Goal: Task Accomplishment & Management: Complete application form

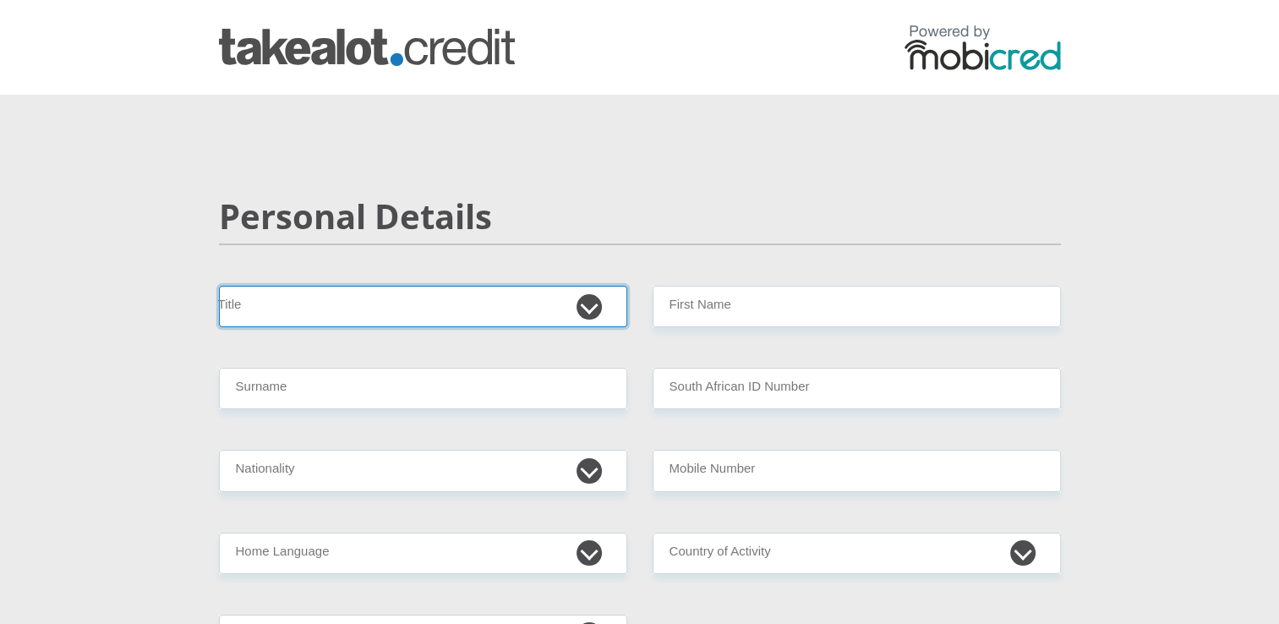
click at [583, 312] on select "Mr Ms Mrs Dr [PERSON_NAME]" at bounding box center [423, 306] width 408 height 41
select select "Ms"
click at [219, 286] on select "Mr Ms Mrs Dr [PERSON_NAME]" at bounding box center [423, 306] width 408 height 41
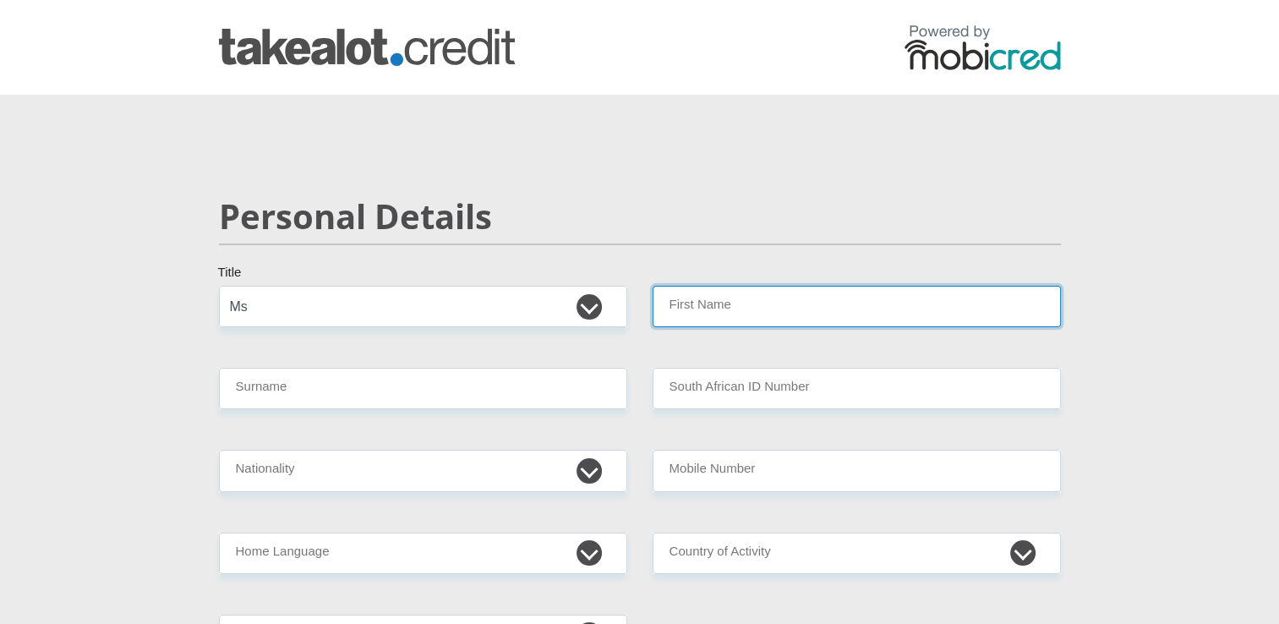
click at [671, 303] on input "First Name" at bounding box center [857, 306] width 408 height 41
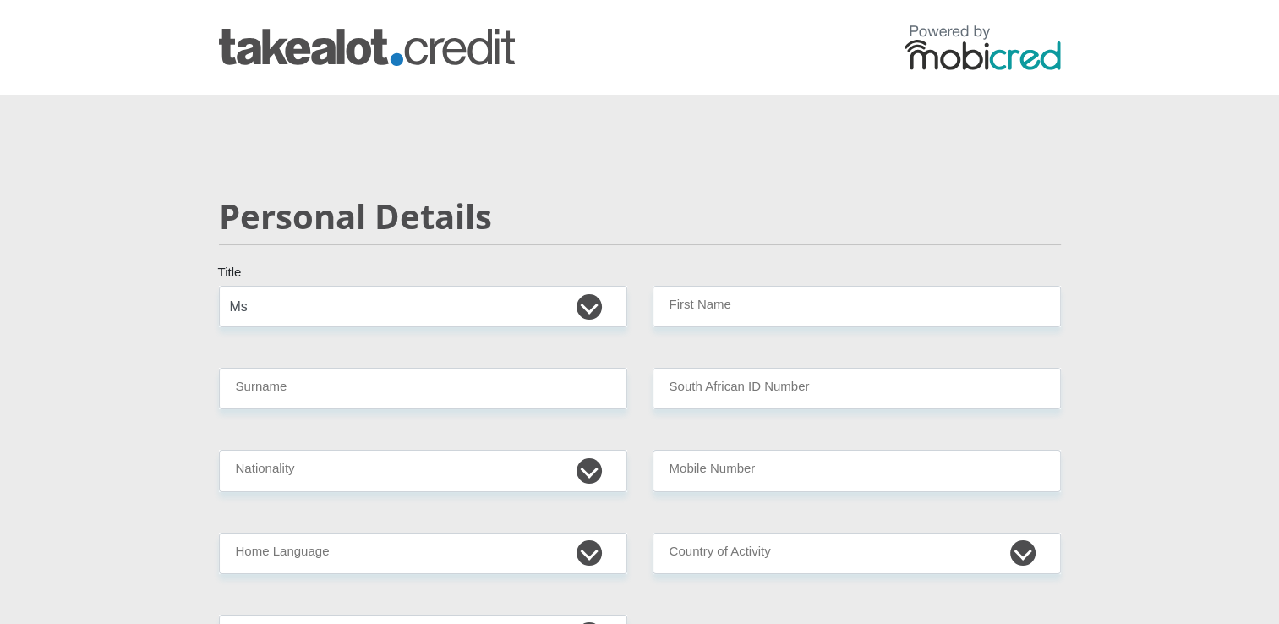
click at [693, 249] on div "Personal Details" at bounding box center [639, 241] width 867 height 90
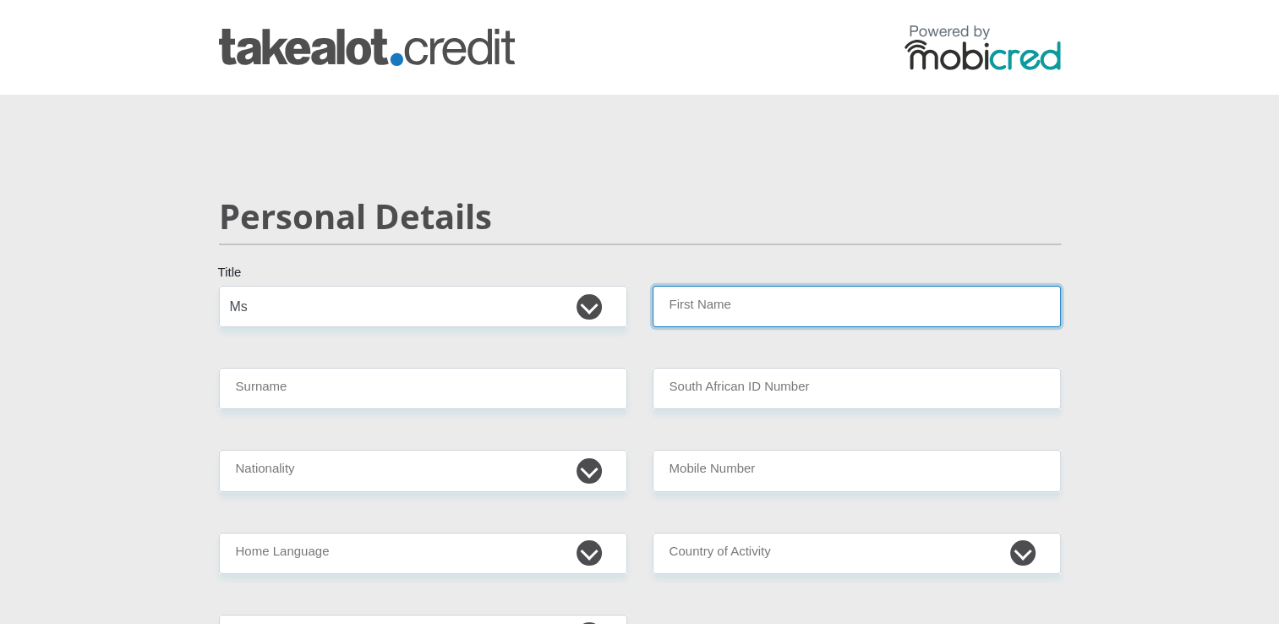
click at [710, 296] on input "First Name" at bounding box center [857, 306] width 408 height 41
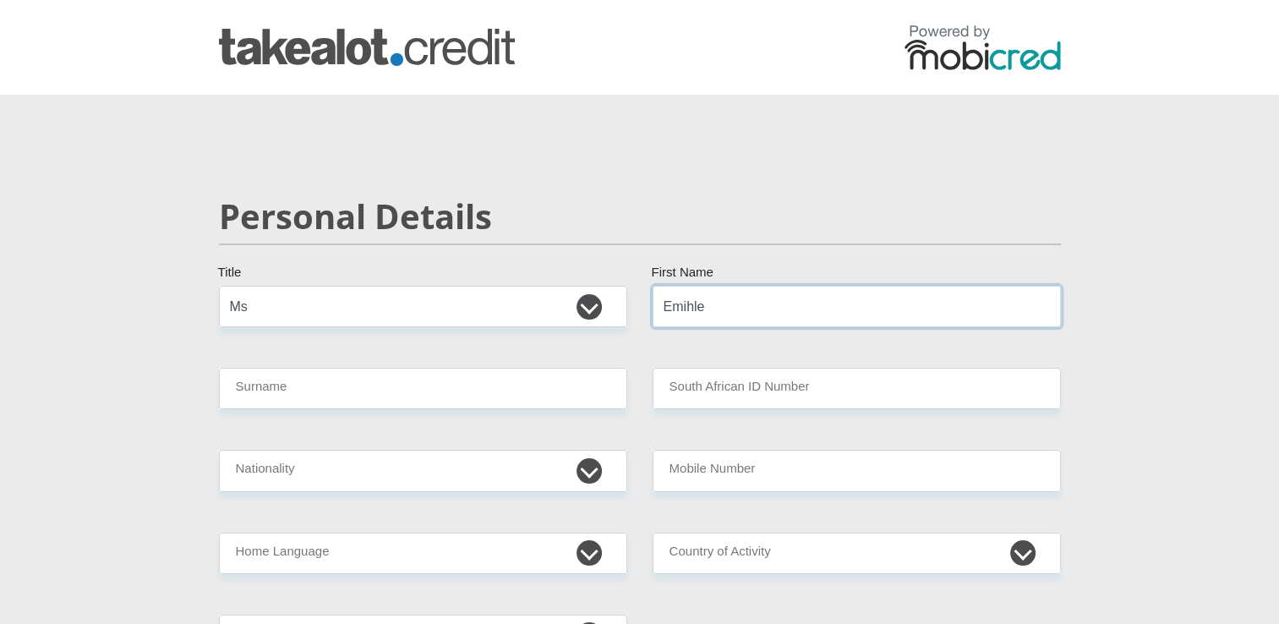
type input "Emihle"
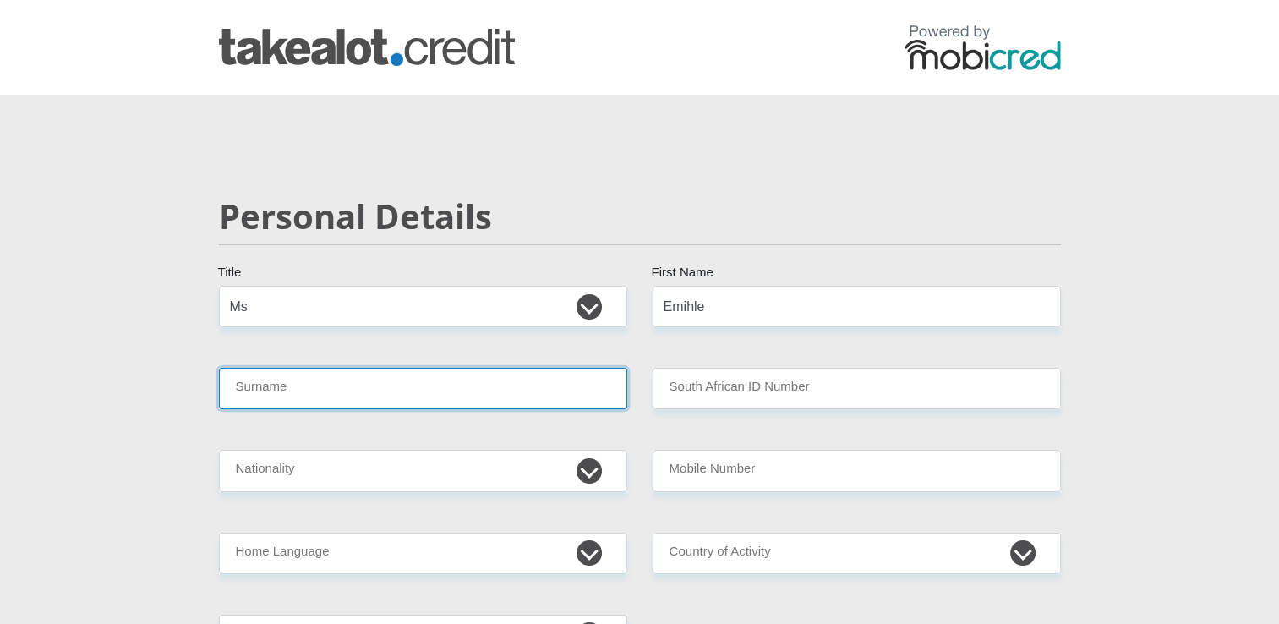
click at [524, 372] on input "Surname" at bounding box center [423, 388] width 408 height 41
type input "Ntozini"
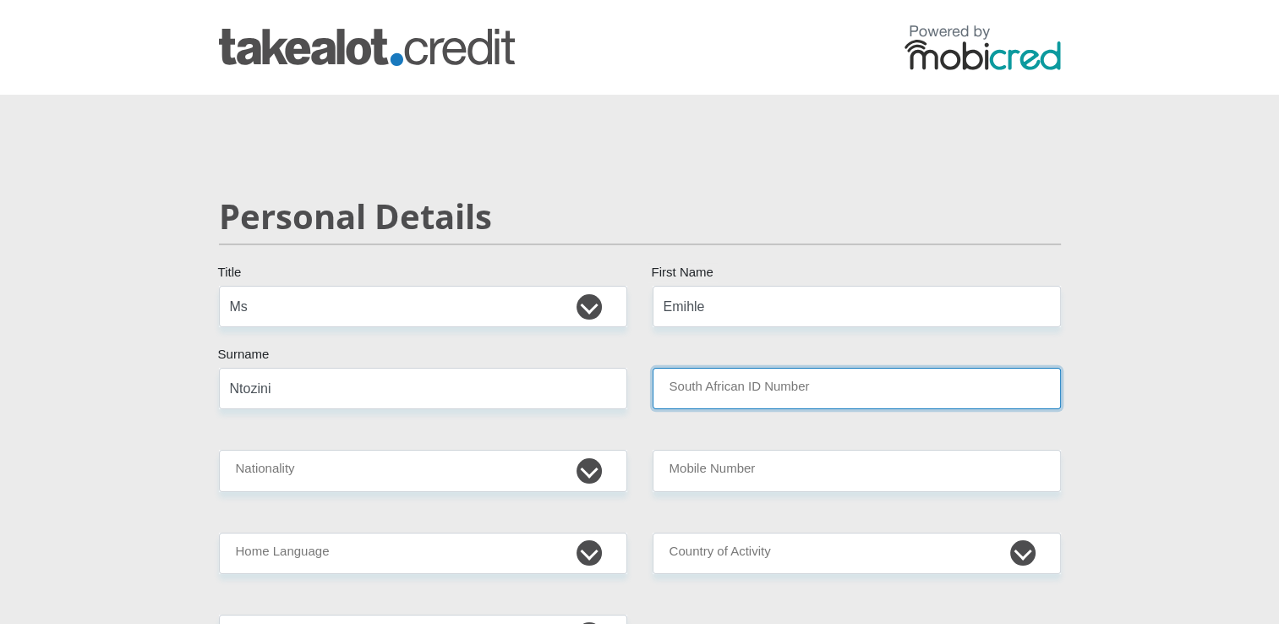
click at [680, 397] on input "South African ID Number" at bounding box center [857, 388] width 408 height 41
type input "0607301056083"
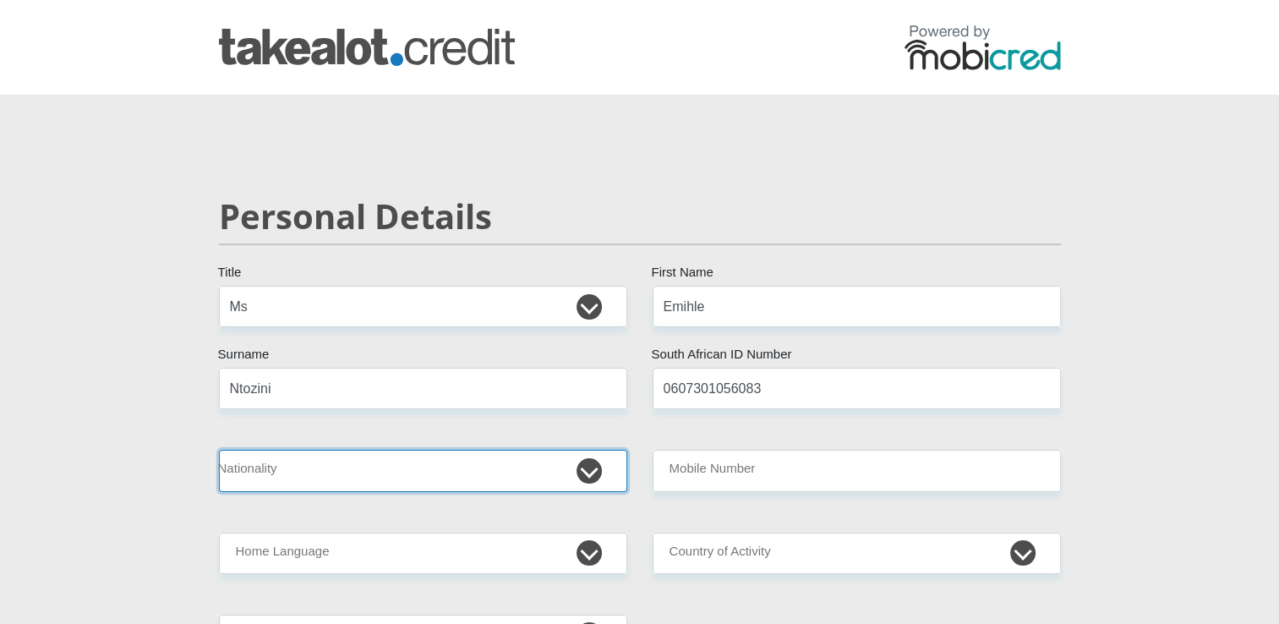
click at [581, 459] on select "[GEOGRAPHIC_DATA] [GEOGRAPHIC_DATA] [GEOGRAPHIC_DATA] [GEOGRAPHIC_DATA] [GEOGRA…" at bounding box center [423, 470] width 408 height 41
select select "ZAF"
click at [219, 450] on select "[GEOGRAPHIC_DATA] [GEOGRAPHIC_DATA] [GEOGRAPHIC_DATA] [GEOGRAPHIC_DATA] [GEOGRA…" at bounding box center [423, 470] width 408 height 41
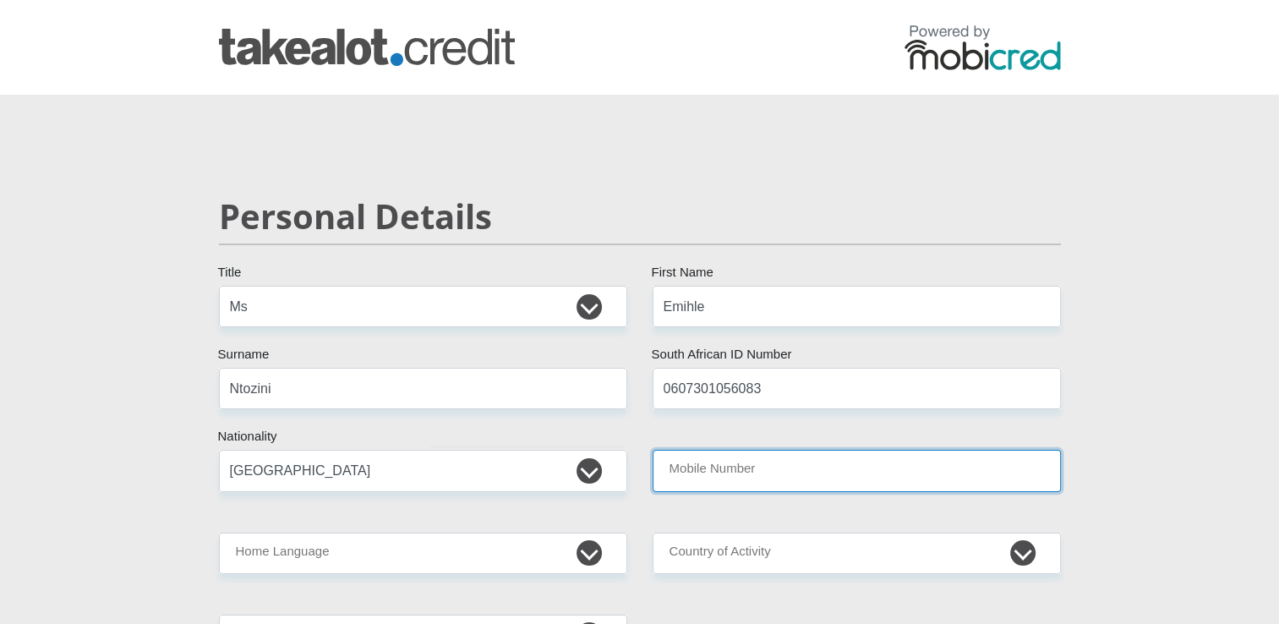
click at [802, 461] on input "Mobile Number" at bounding box center [857, 470] width 408 height 41
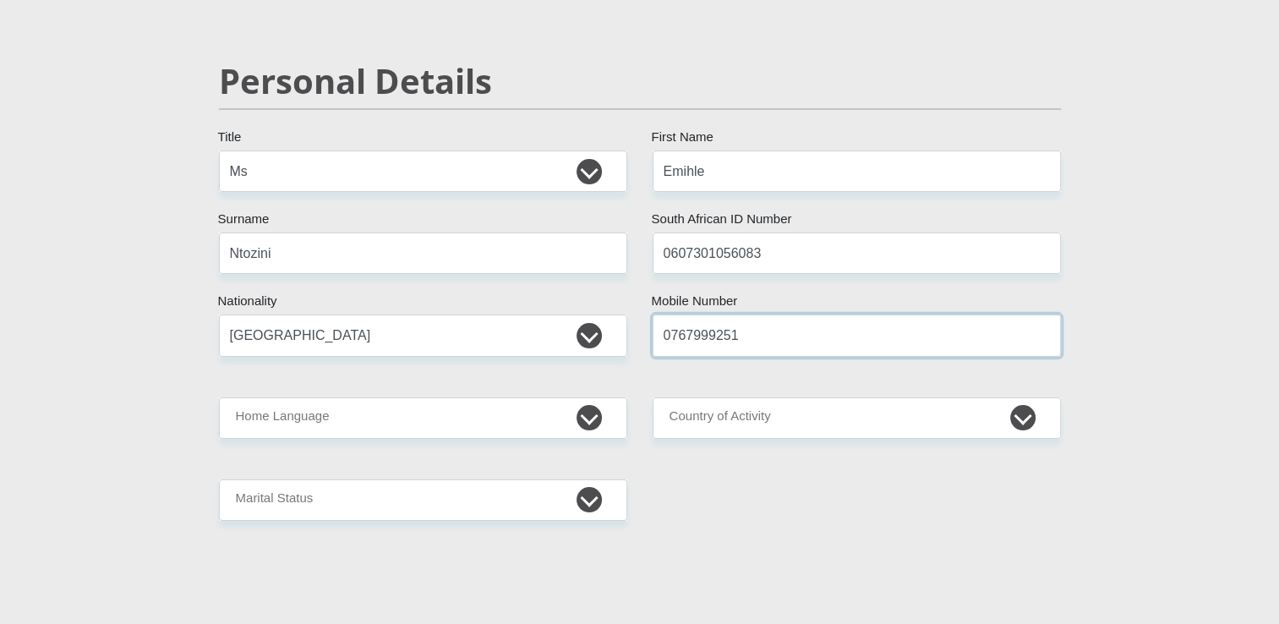
scroll to position [138, 0]
type input "0767999251"
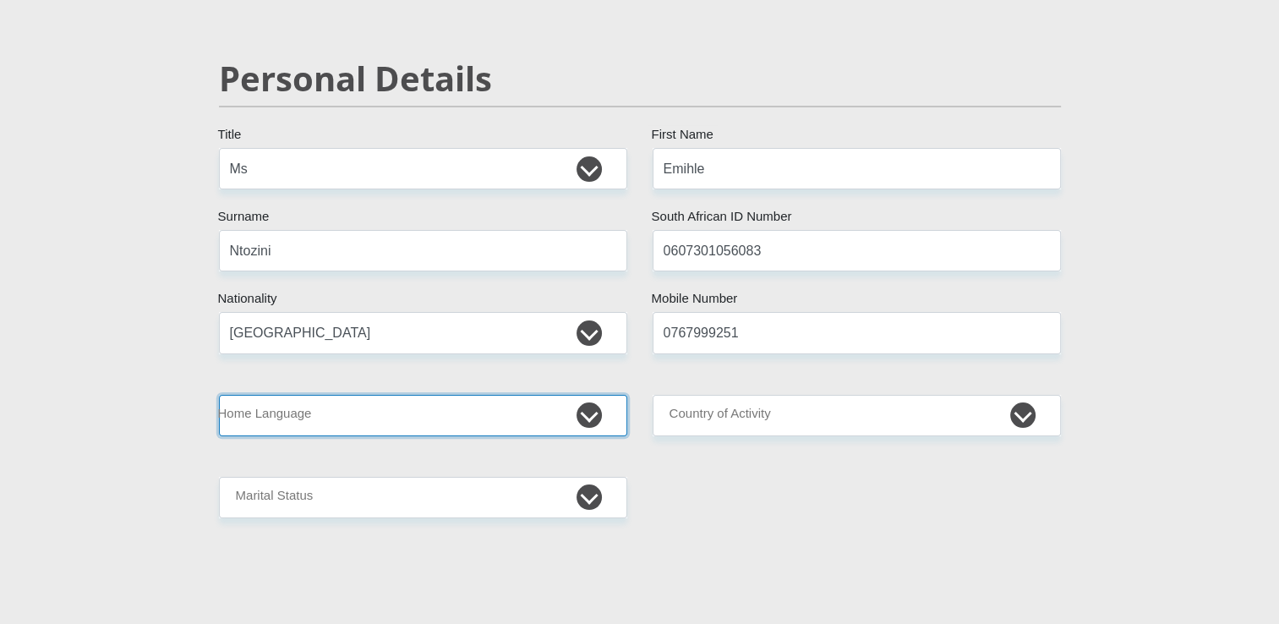
click at [592, 418] on select "Afrikaans English Sepedi South Ndebele Southern Sotho Swati Tsonga Tswana Venda…" at bounding box center [423, 415] width 408 height 41
select select "xho"
click at [219, 395] on select "Afrikaans English Sepedi South Ndebele Southern Sotho Swati Tsonga Tswana Venda…" at bounding box center [423, 415] width 408 height 41
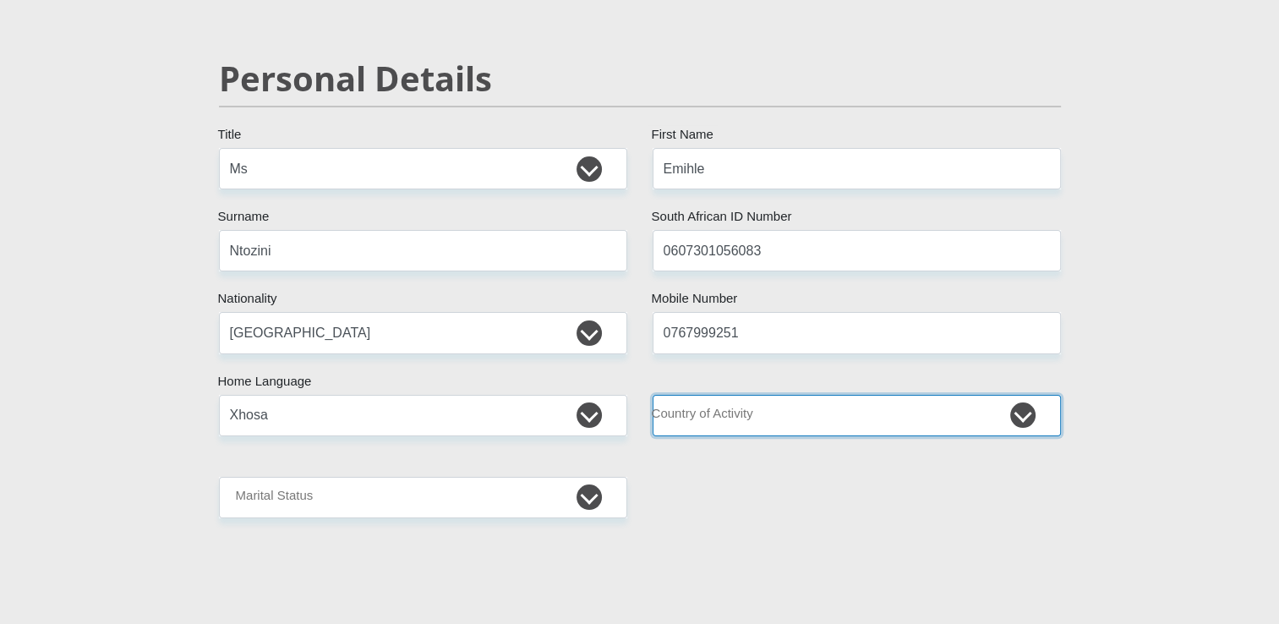
click at [737, 406] on select "[GEOGRAPHIC_DATA] [GEOGRAPHIC_DATA] [GEOGRAPHIC_DATA] [GEOGRAPHIC_DATA] [GEOGRA…" at bounding box center [857, 415] width 408 height 41
select select "ZAF"
click at [653, 395] on select "[GEOGRAPHIC_DATA] [GEOGRAPHIC_DATA] [GEOGRAPHIC_DATA] [GEOGRAPHIC_DATA] [GEOGRA…" at bounding box center [857, 415] width 408 height 41
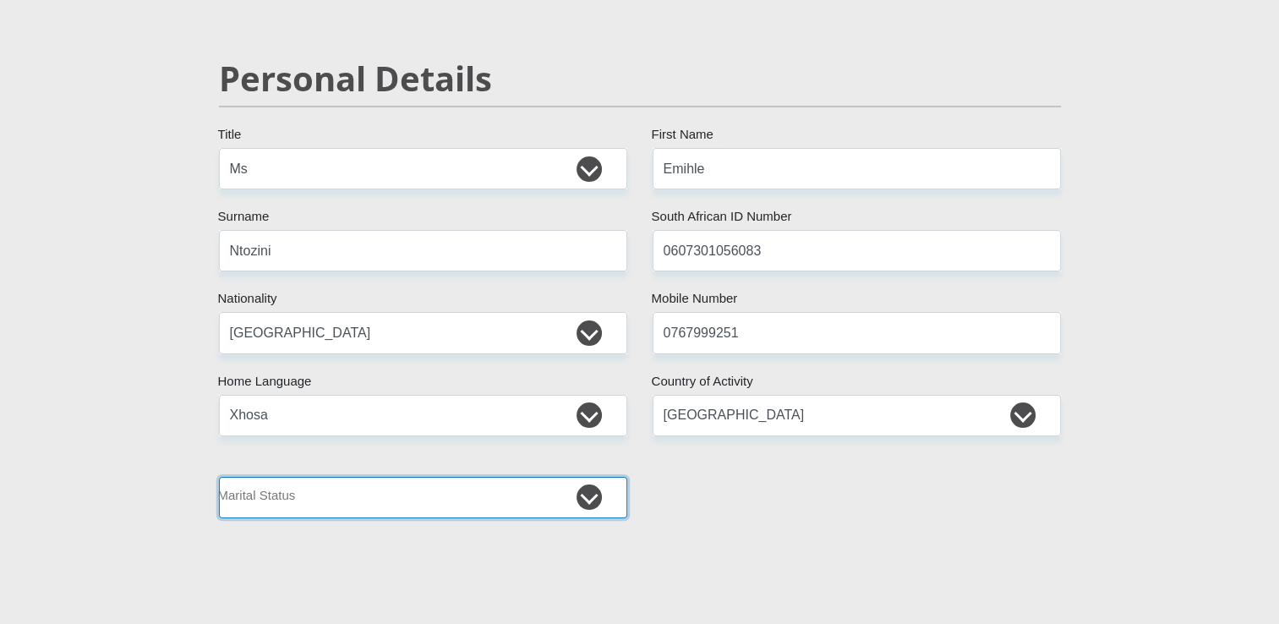
click at [582, 495] on select "Married ANC Single Divorced Widowed Married COP or Customary Law" at bounding box center [423, 497] width 408 height 41
select select "2"
click at [219, 477] on select "Married ANC Single Divorced Widowed Married COP or Customary Law" at bounding box center [423, 497] width 408 height 41
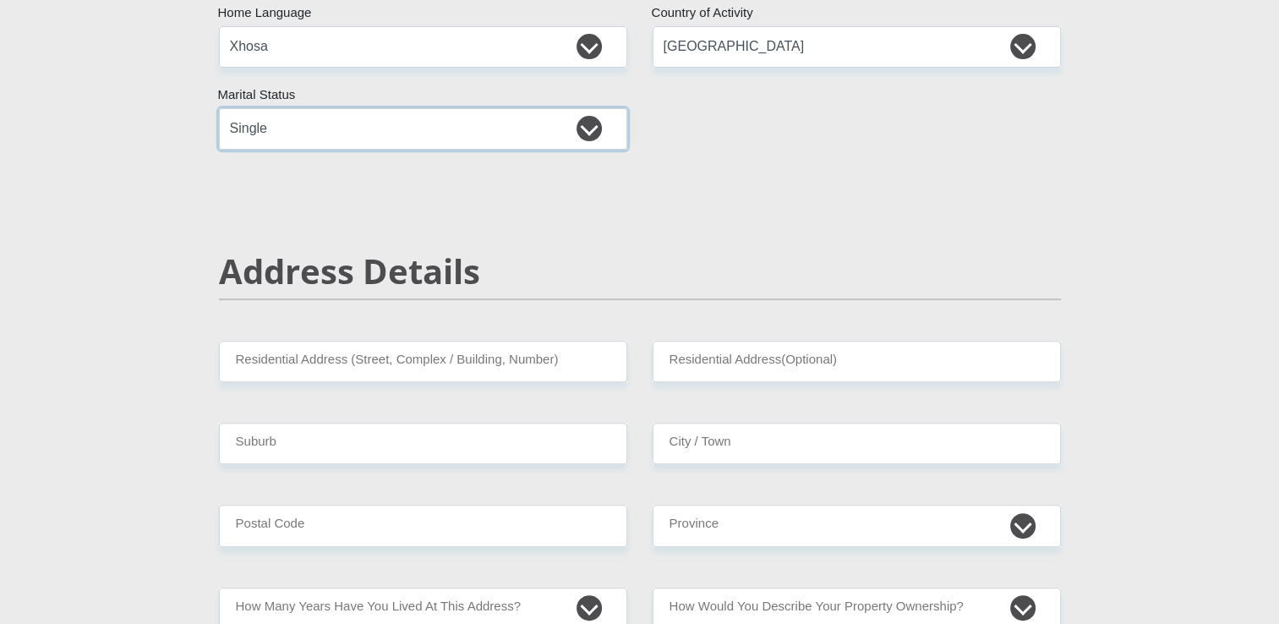
scroll to position [524, 0]
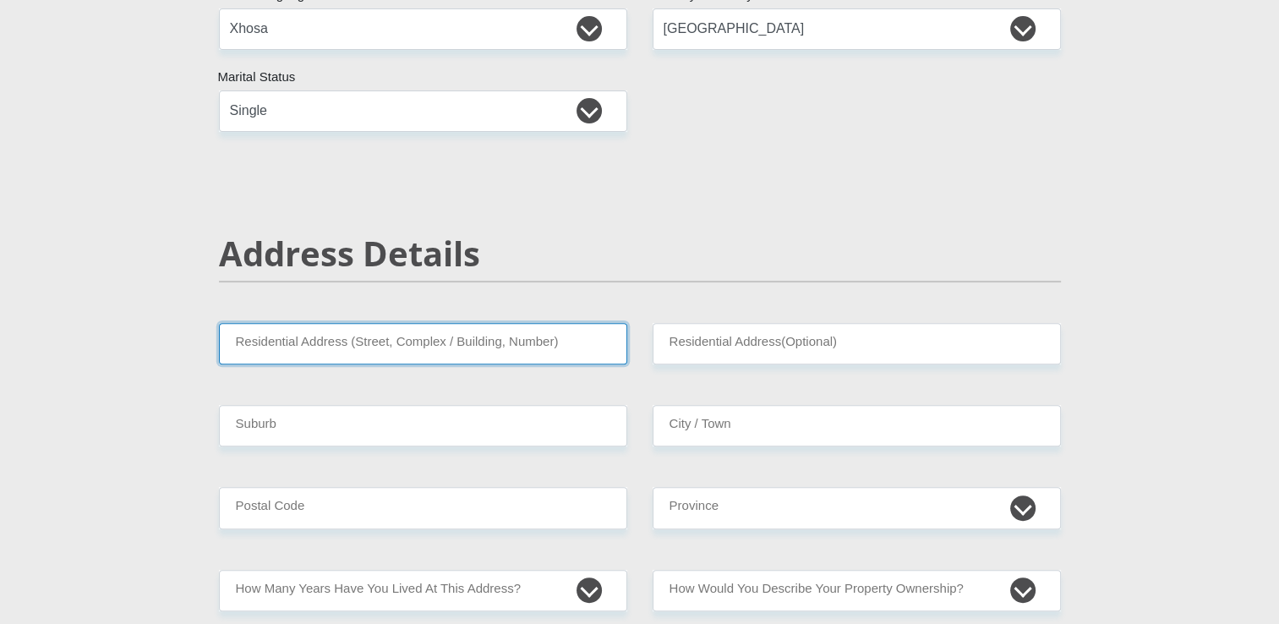
click at [387, 333] on input "Residential Address (Street, Complex / Building, Number)" at bounding box center [423, 343] width 408 height 41
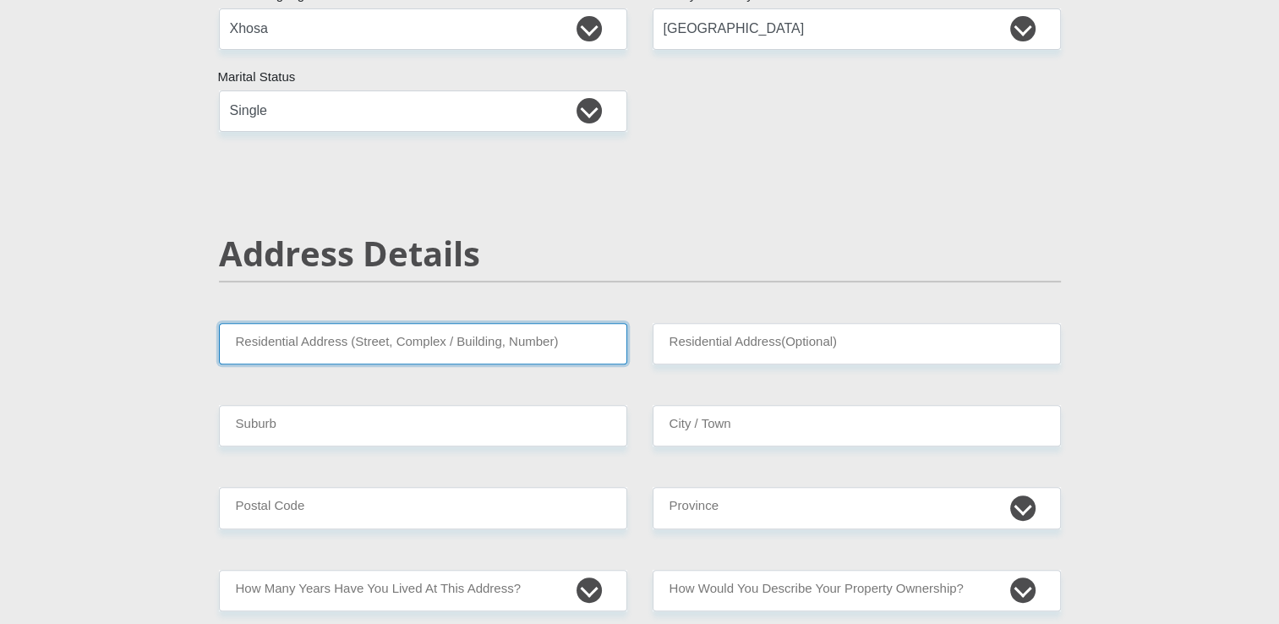
click at [313, 354] on input "Residential Address (Street, Complex / Building, Number)" at bounding box center [423, 343] width 408 height 41
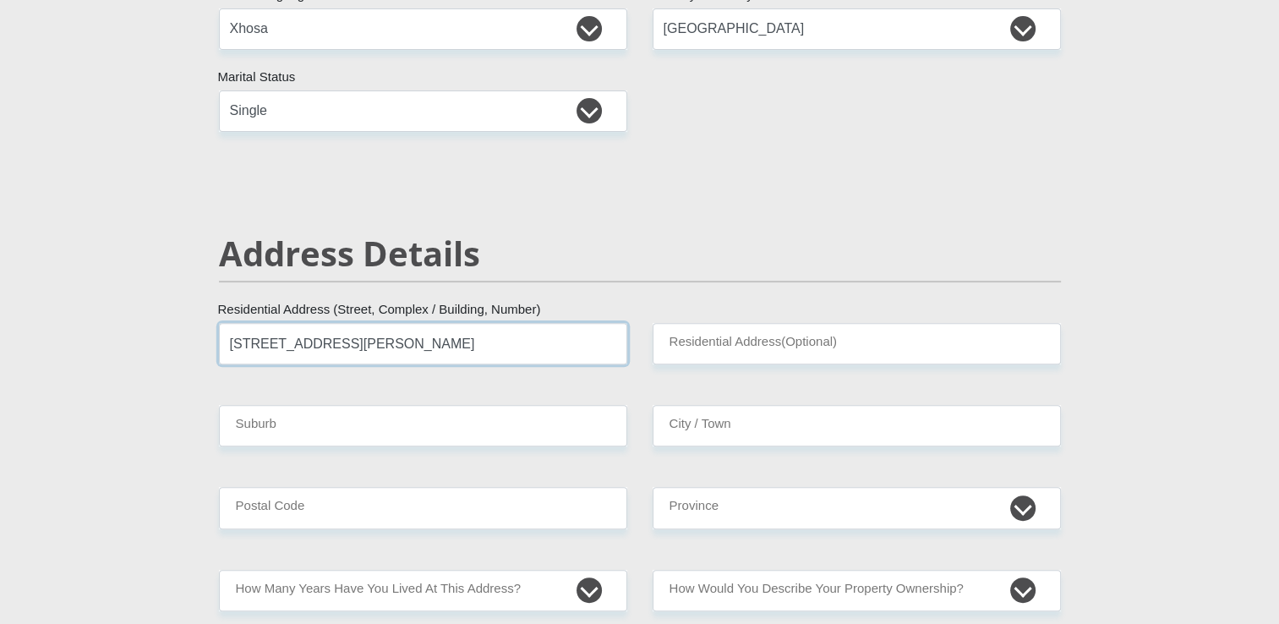
type input "[STREET_ADDRESS][PERSON_NAME]"
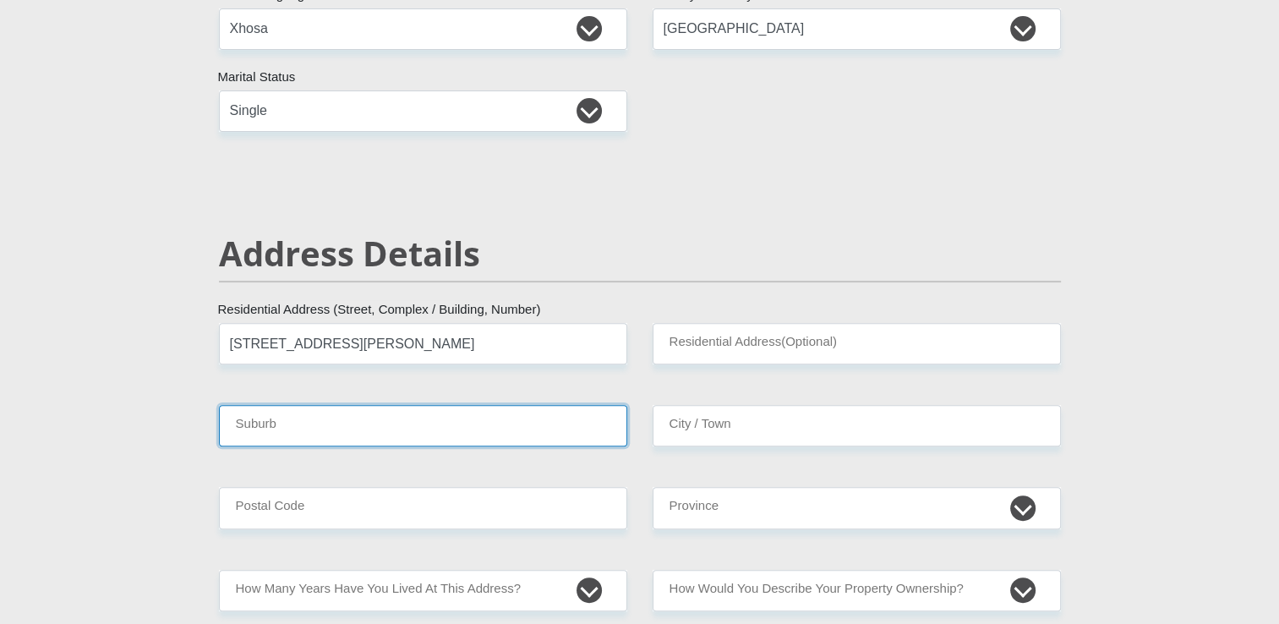
click at [435, 414] on input "Suburb" at bounding box center [423, 425] width 408 height 41
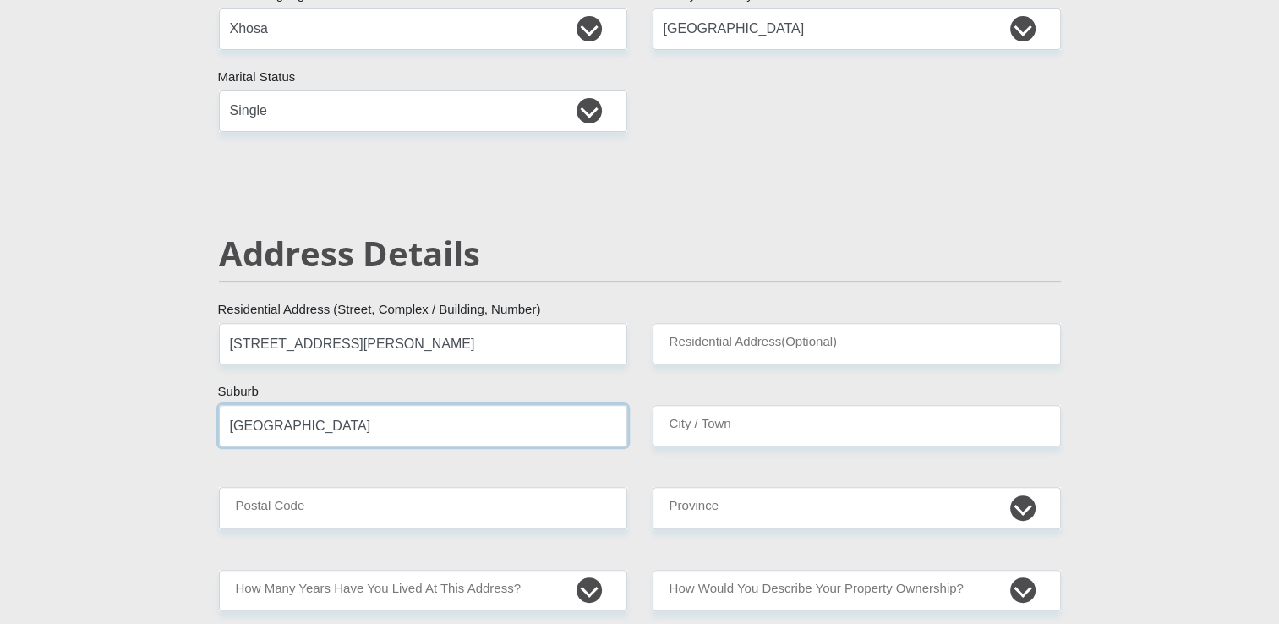
type input "[GEOGRAPHIC_DATA]"
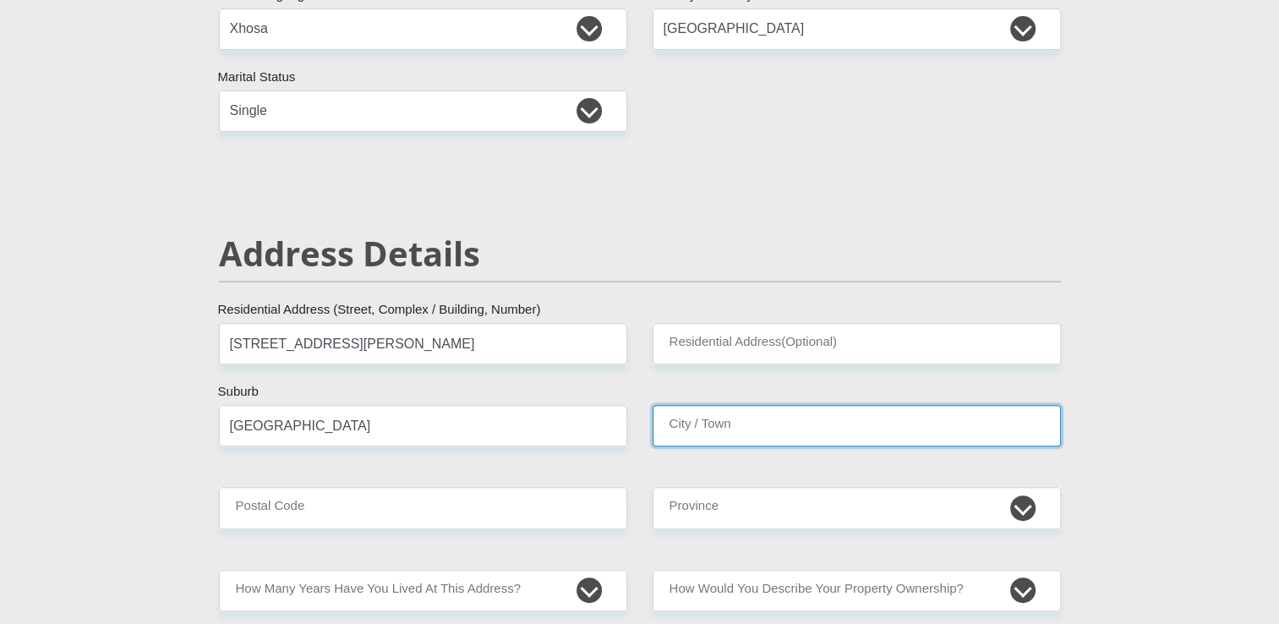
click at [726, 433] on input "City / Town" at bounding box center [857, 425] width 408 height 41
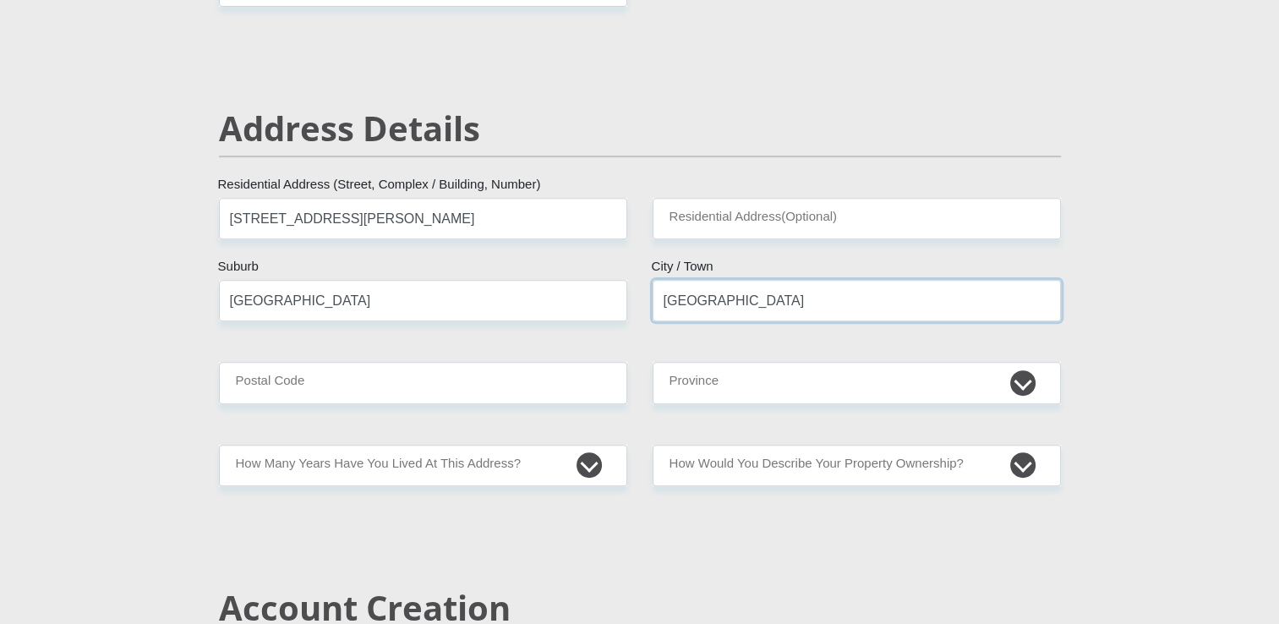
scroll to position [651, 0]
type input "[GEOGRAPHIC_DATA]"
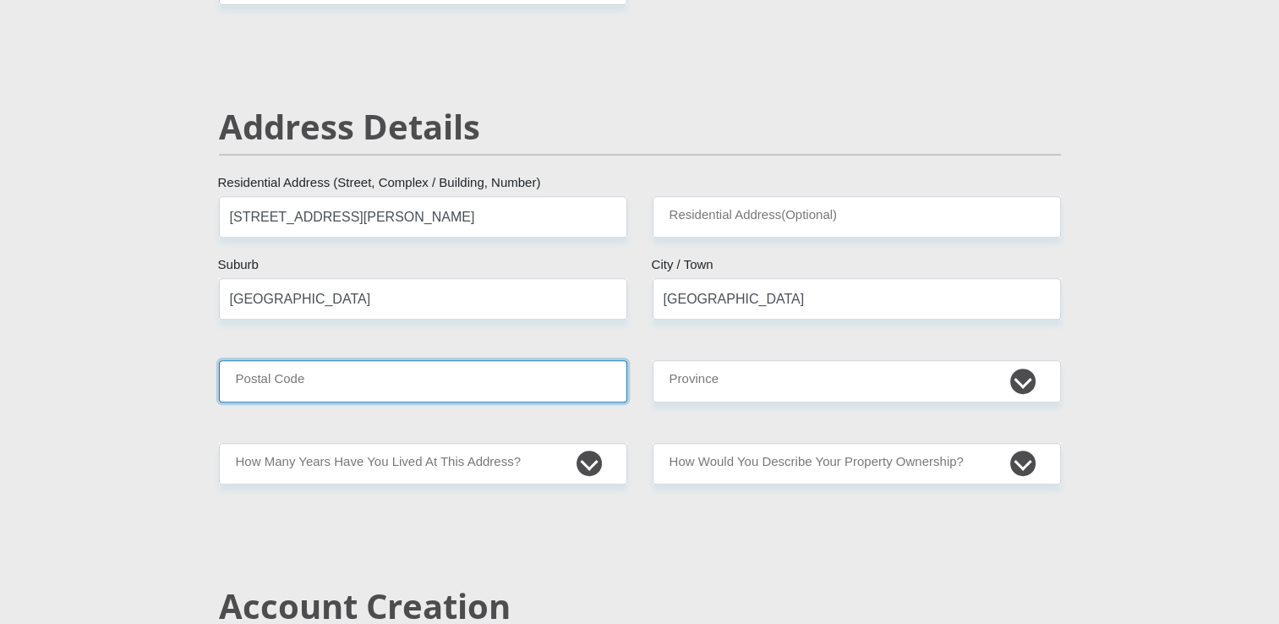
click at [516, 378] on input "Postal Code" at bounding box center [423, 380] width 408 height 41
type input "7505"
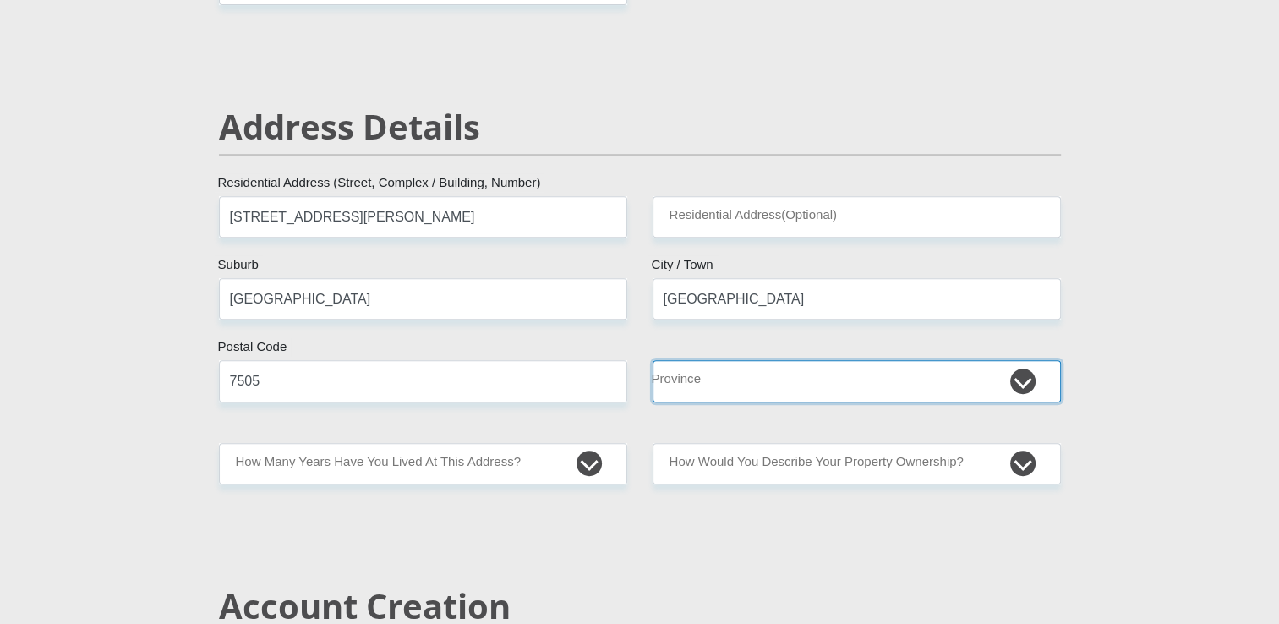
click at [707, 386] on select "Eastern Cape Free State [GEOGRAPHIC_DATA] [GEOGRAPHIC_DATA][DATE] [GEOGRAPHIC_D…" at bounding box center [857, 380] width 408 height 41
select select "Western Cape"
click at [653, 360] on select "Eastern Cape Free State [GEOGRAPHIC_DATA] [GEOGRAPHIC_DATA][DATE] [GEOGRAPHIC_D…" at bounding box center [857, 380] width 408 height 41
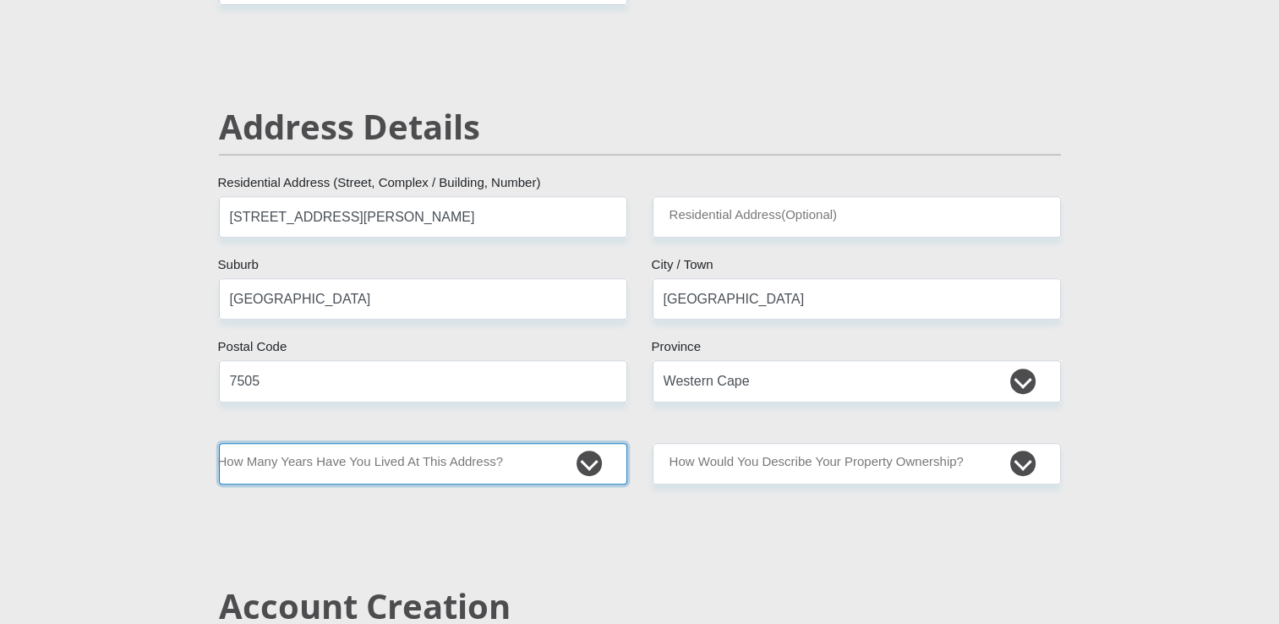
click at [589, 468] on select "less than 1 year 1-3 years 3-5 years 5+ years" at bounding box center [423, 463] width 408 height 41
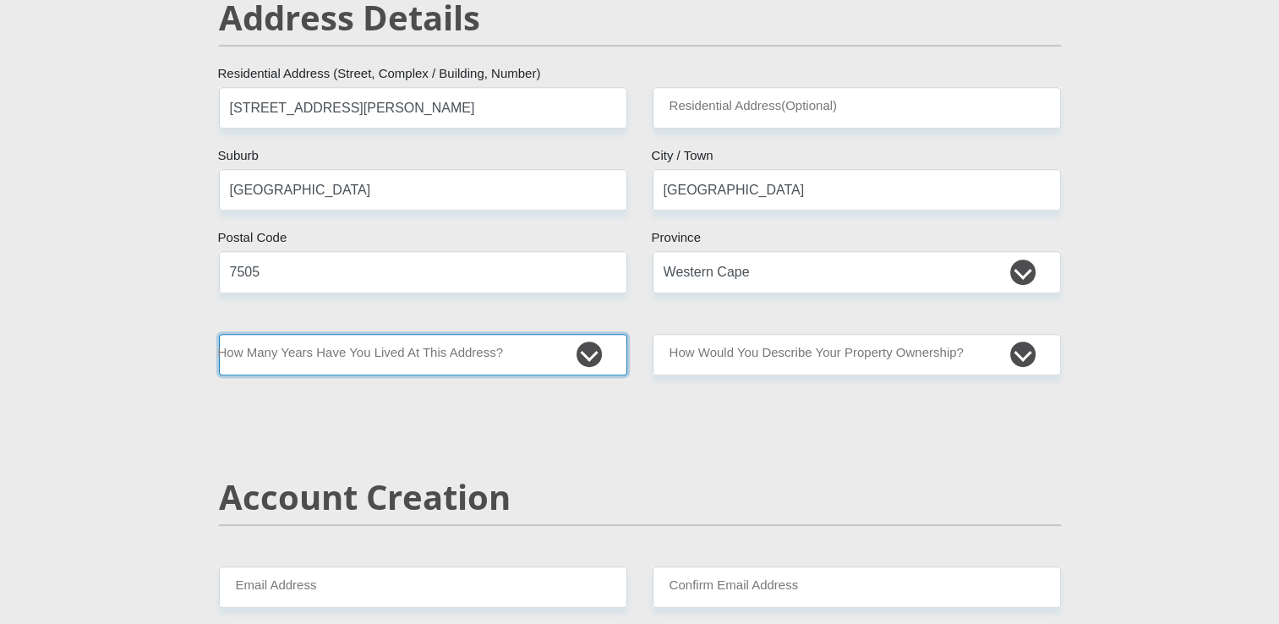
scroll to position [766, 0]
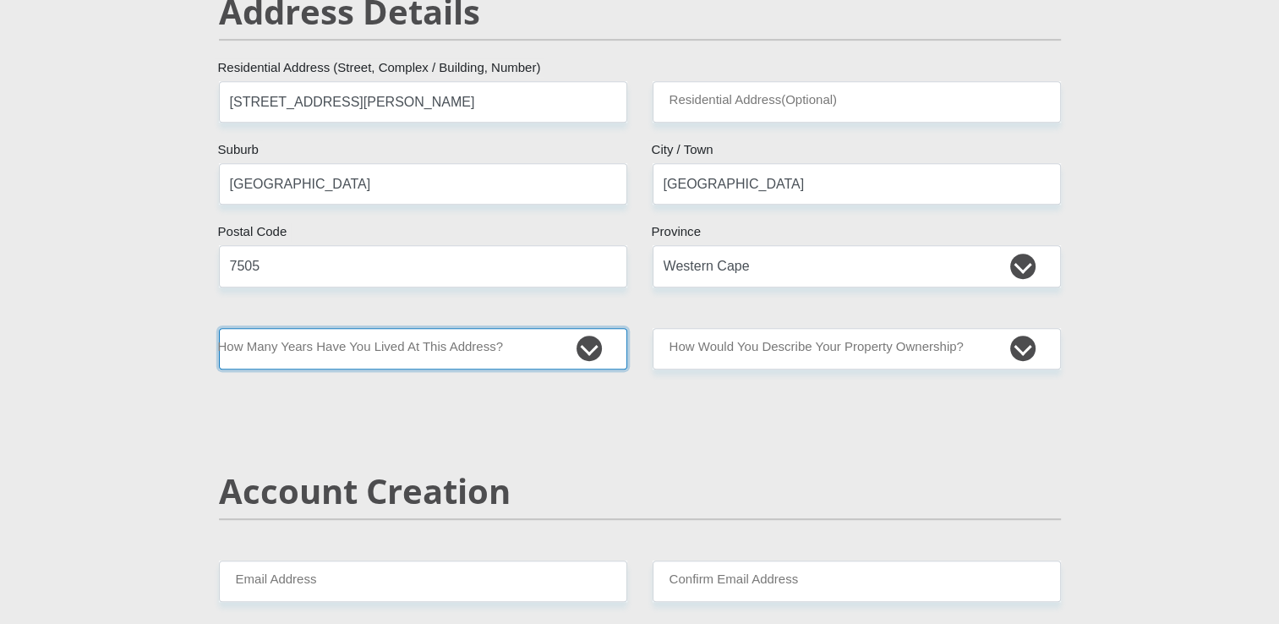
click at [592, 349] on select "less than 1 year 1-3 years 3-5 years 5+ years" at bounding box center [423, 348] width 408 height 41
select select "0"
click at [219, 328] on select "less than 1 year 1-3 years 3-5 years 5+ years" at bounding box center [423, 348] width 408 height 41
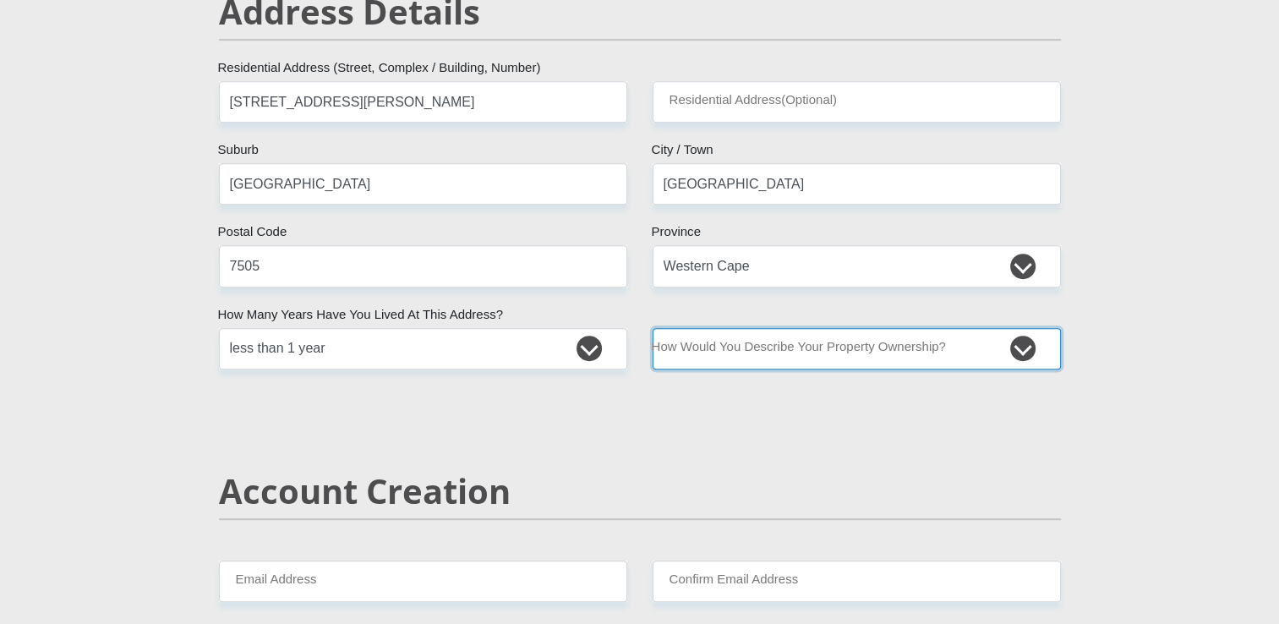
click at [730, 358] on select "Owned Rented Family Owned Company Dwelling" at bounding box center [857, 348] width 408 height 41
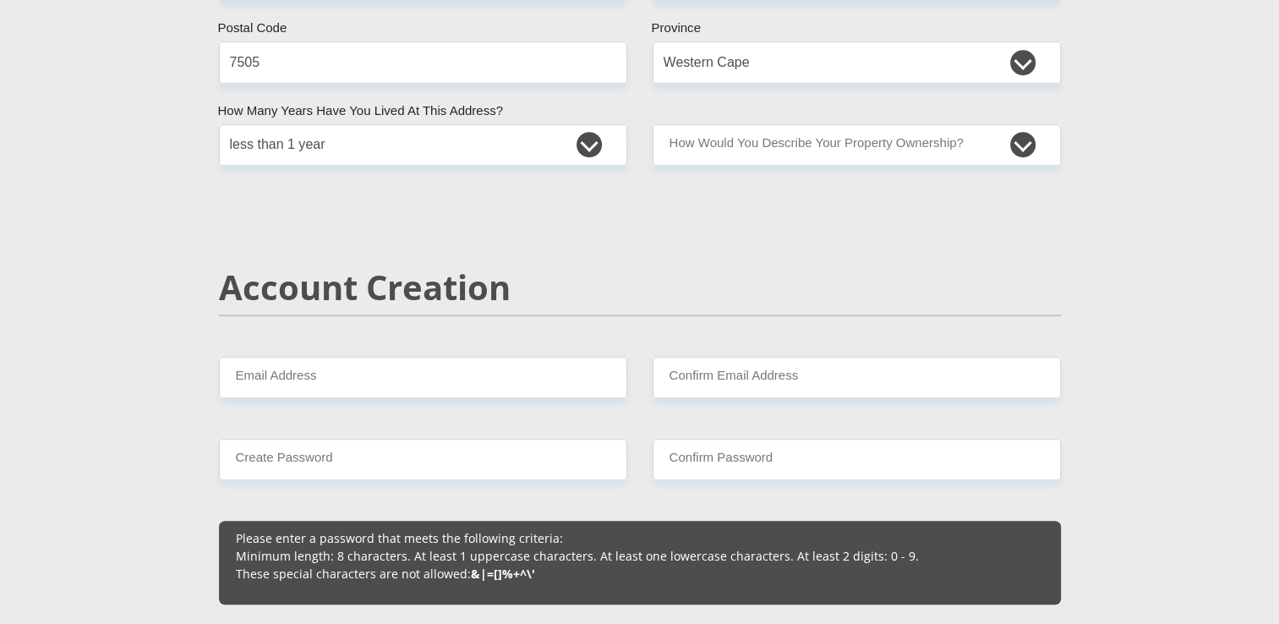
scroll to position [970, 0]
click at [567, 370] on input "Email Address" at bounding box center [423, 376] width 408 height 41
type input "[EMAIL_ADDRESS][DOMAIN_NAME]"
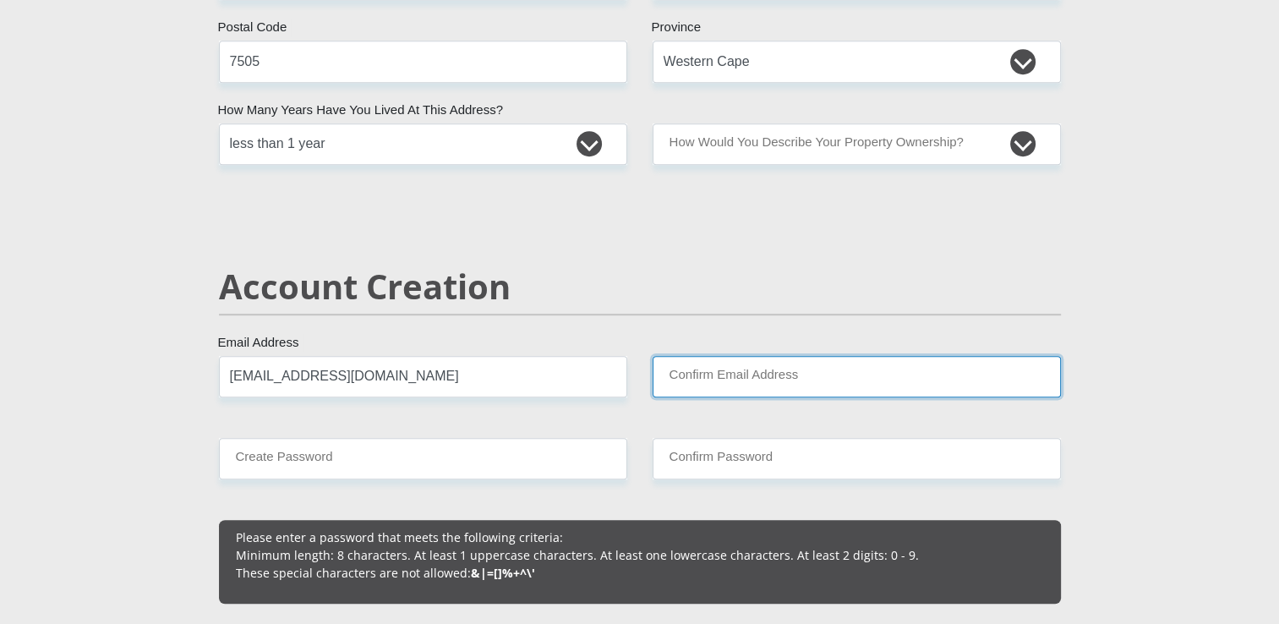
click at [686, 368] on input "Confirm Email Address" at bounding box center [857, 376] width 408 height 41
type input "[EMAIL_ADDRESS][DOMAIN_NAME]"
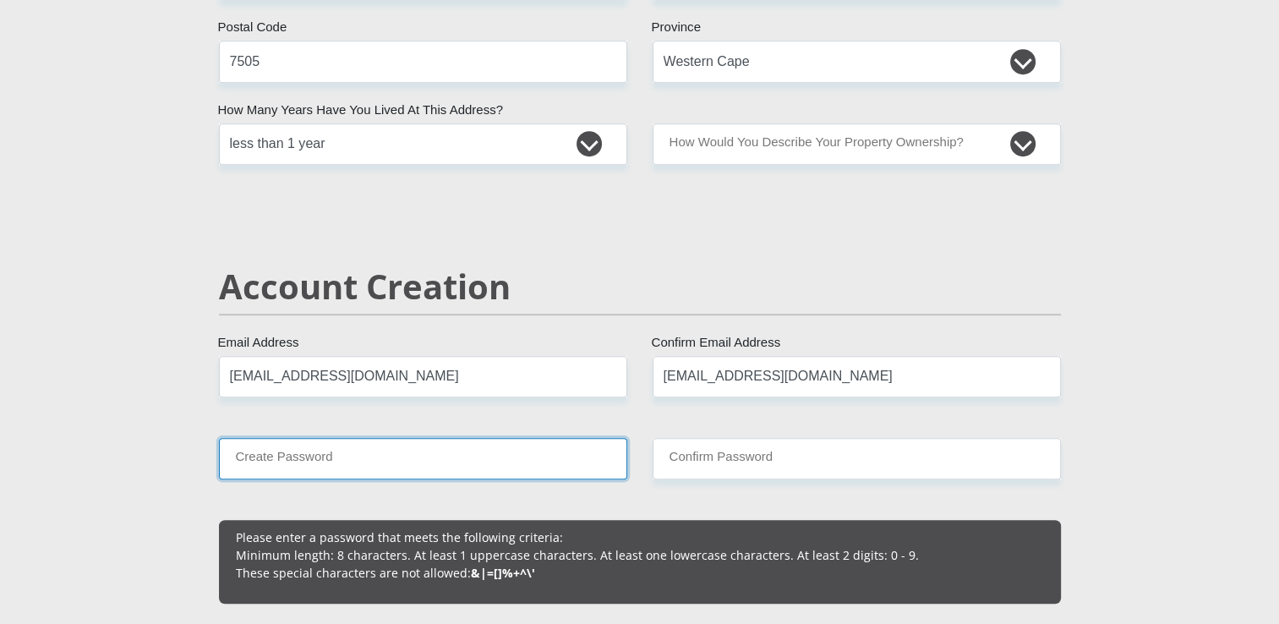
click at [528, 464] on input "Create Password" at bounding box center [423, 458] width 408 height 41
type input "Sibabalwe@06"
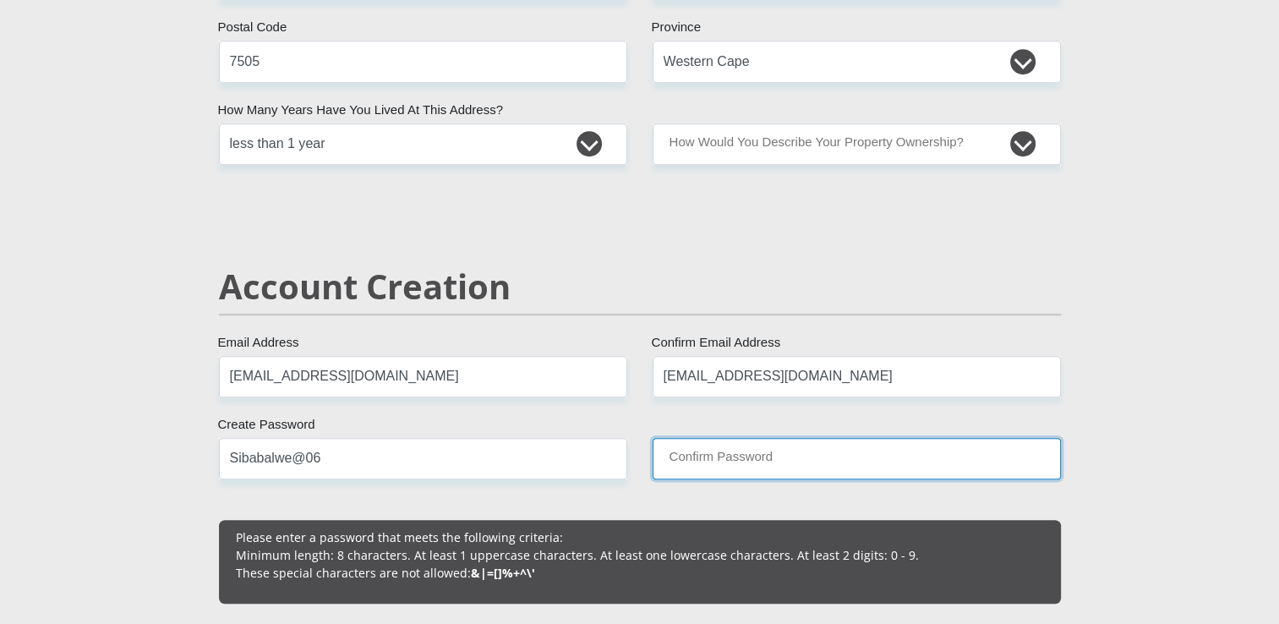
click at [685, 463] on input "Confirm Password" at bounding box center [857, 458] width 408 height 41
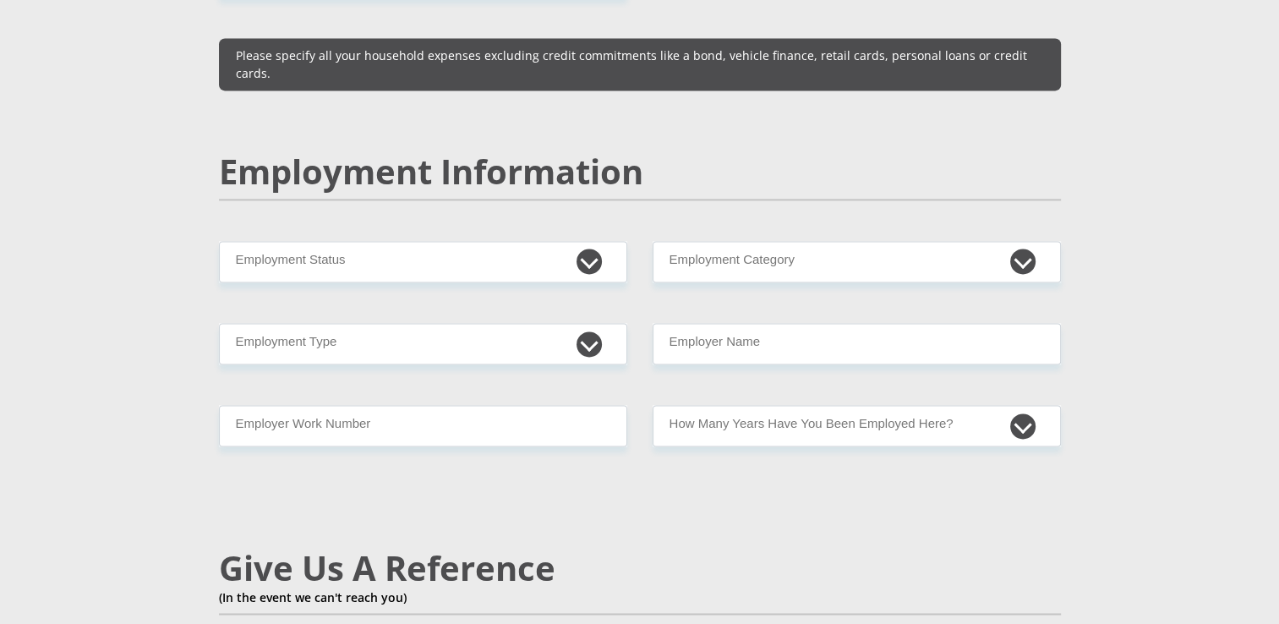
scroll to position [2468, 0]
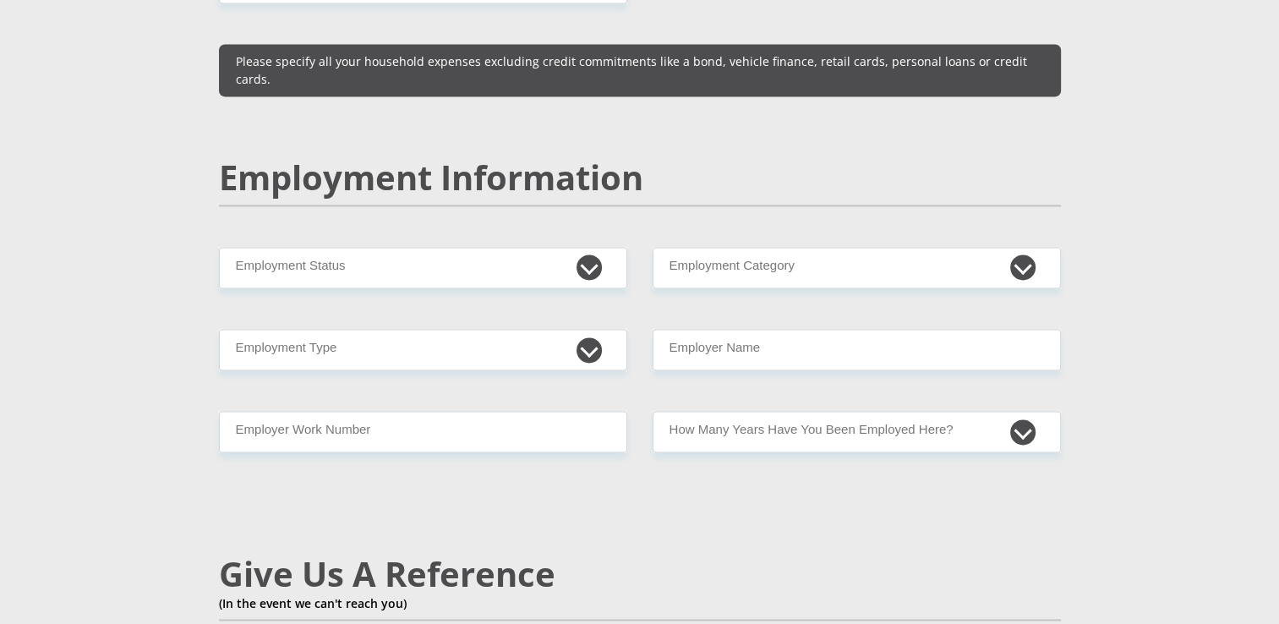
type input "Sibabalwe@06"
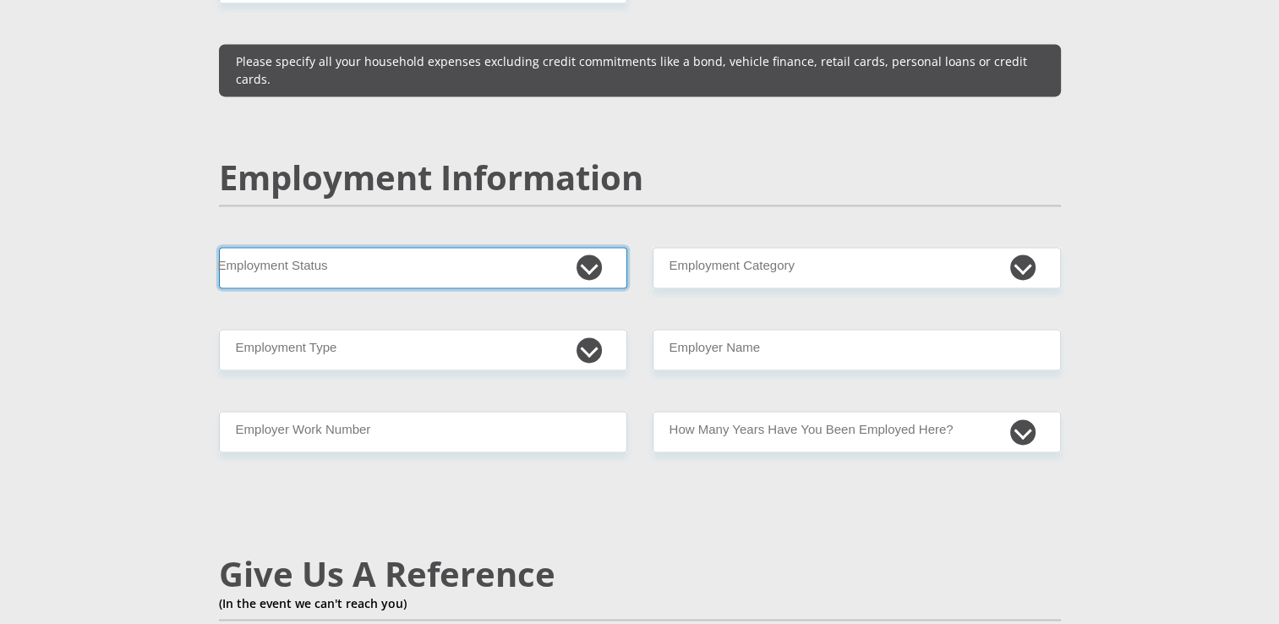
click at [589, 247] on select "Permanent/Full-time Part-time/Casual [DEMOGRAPHIC_DATA] Worker Self-Employed Ho…" at bounding box center [423, 267] width 408 height 41
select select "7"
click at [219, 247] on select "Permanent/Full-time Part-time/Casual [DEMOGRAPHIC_DATA] Worker Self-Employed Ho…" at bounding box center [423, 267] width 408 height 41
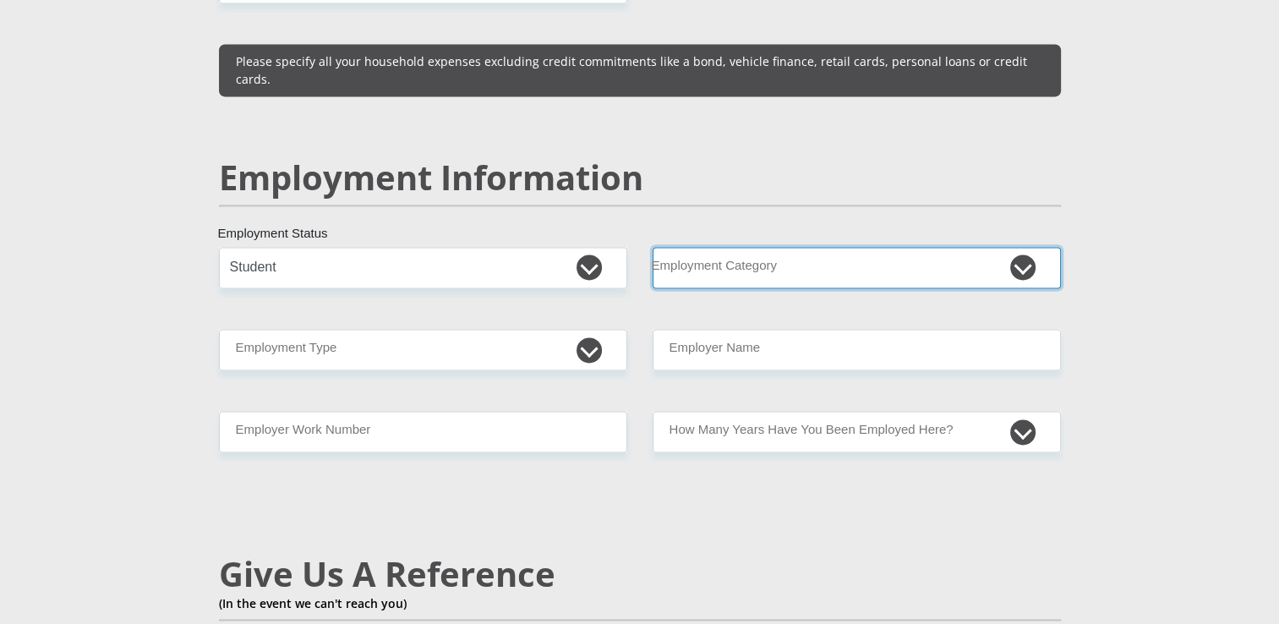
click at [888, 247] on select "AGRICULTURE ALCOHOL & TOBACCO CONSTRUCTION MATERIALS METALLURGY EQUIPMENT FOR R…" at bounding box center [857, 267] width 408 height 41
click at [872, 247] on select "AGRICULTURE ALCOHOL & TOBACCO CONSTRUCTION MATERIALS METALLURGY EQUIPMENT FOR R…" at bounding box center [857, 267] width 408 height 41
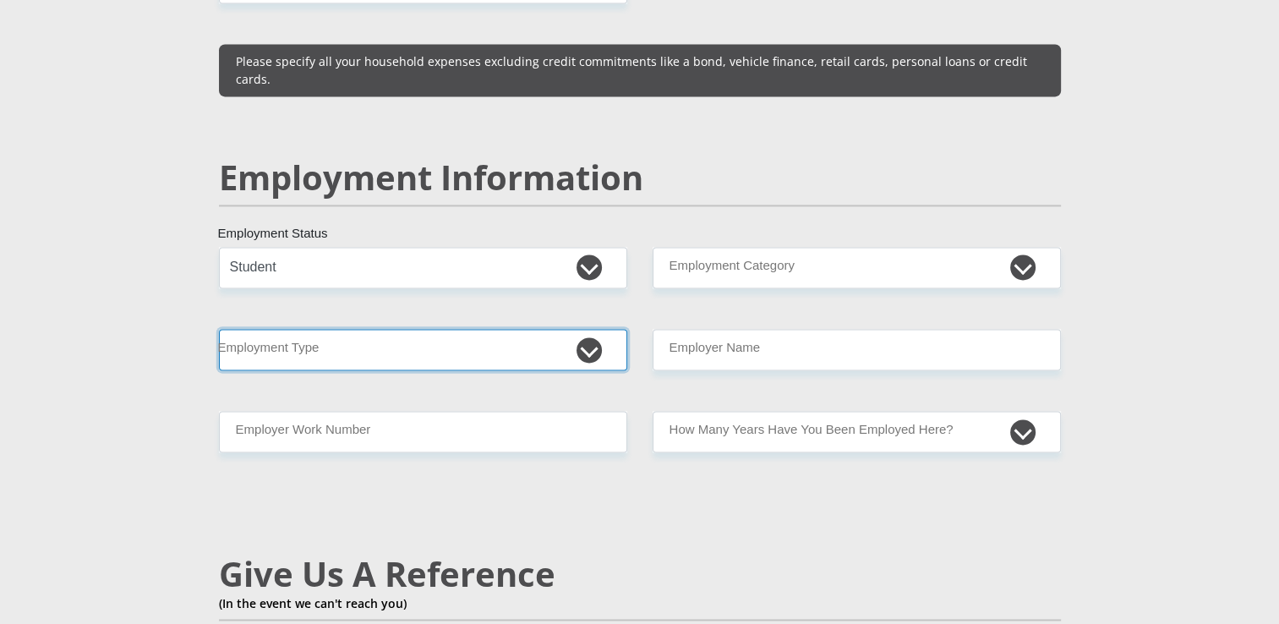
click at [599, 329] on select "College/Lecturer Craft Seller Creative Driver Executive Farmer Forces - Non Com…" at bounding box center [423, 349] width 408 height 41
select select "Student"
click at [219, 329] on select "College/Lecturer Craft Seller Creative Driver Executive Farmer Forces - Non Com…" at bounding box center [423, 349] width 408 height 41
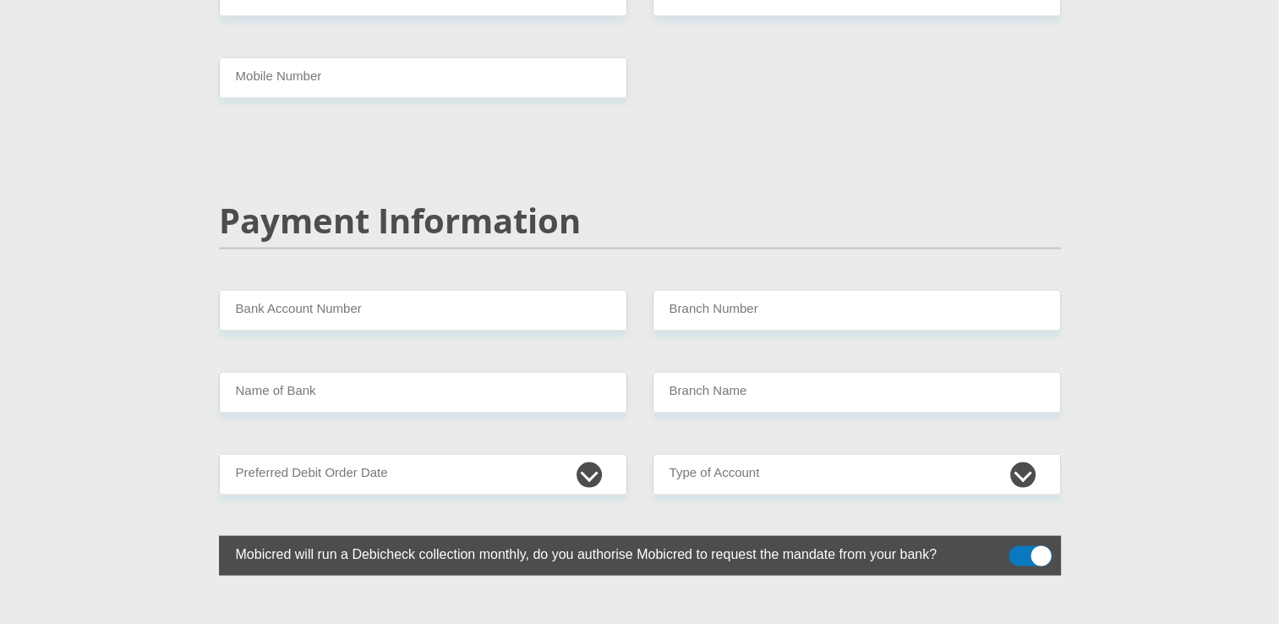
scroll to position [3155, 0]
click at [1036, 545] on span at bounding box center [1030, 555] width 43 height 20
click at [1019, 549] on input "checkbox" at bounding box center [1019, 549] width 0 height 0
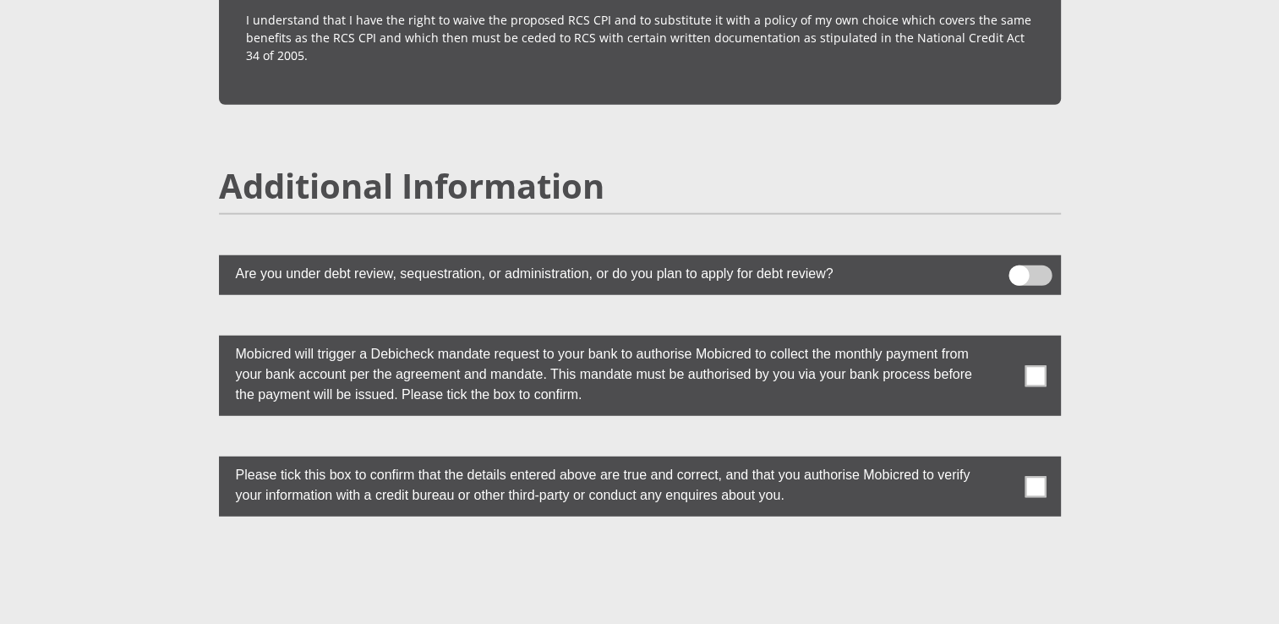
scroll to position [4486, 0]
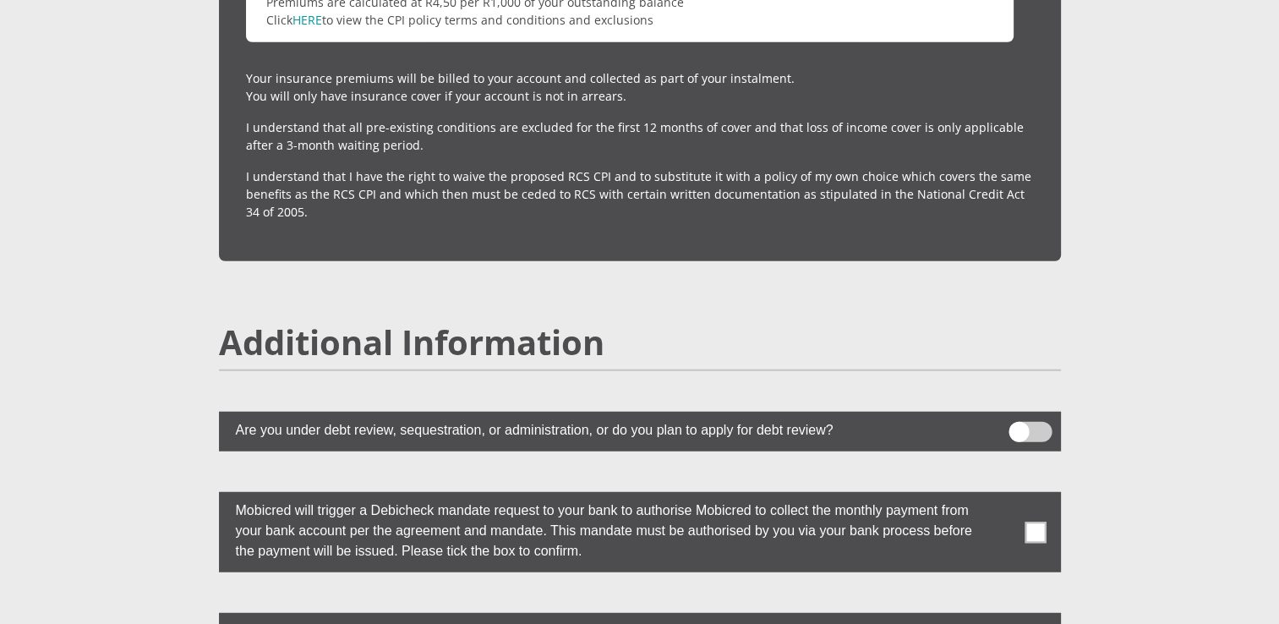
scroll to position [4289, 0]
